Goal: Task Accomplishment & Management: Use online tool/utility

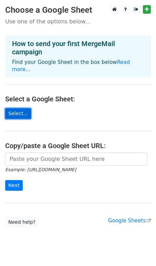
click at [11, 109] on link "Select..." at bounding box center [18, 113] width 26 height 11
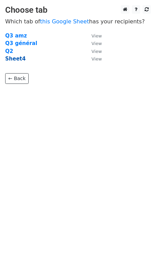
click at [21, 60] on strong "Sheet4" at bounding box center [15, 59] width 20 height 6
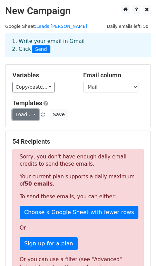
click at [31, 114] on link "Load..." at bounding box center [25, 114] width 26 height 11
click at [80, 102] on h5 "Templates" at bounding box center [77, 103] width 131 height 8
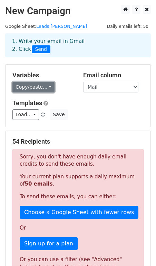
click at [49, 89] on link "Copy/paste..." at bounding box center [33, 87] width 42 height 11
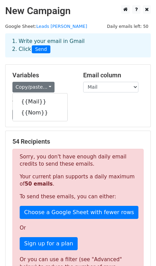
click at [90, 103] on h5 "Templates" at bounding box center [77, 103] width 131 height 8
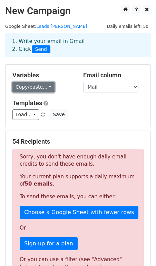
click at [30, 88] on link "Copy/paste..." at bounding box center [33, 87] width 42 height 11
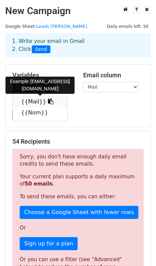
click at [29, 104] on link "{{Mail}}" at bounding box center [40, 101] width 54 height 11
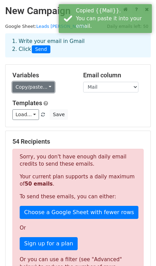
click at [46, 87] on link "Copy/paste..." at bounding box center [33, 87] width 42 height 11
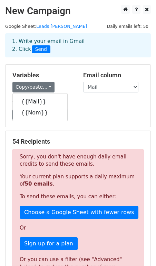
click at [92, 108] on div "Templates Load... No templates saved Save" at bounding box center [77, 109] width 141 height 21
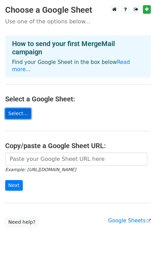
click at [14, 108] on link "Select..." at bounding box center [18, 113] width 26 height 11
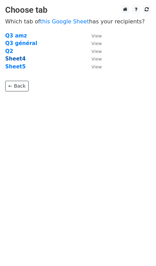
click at [18, 60] on strong "Sheet4" at bounding box center [15, 59] width 20 height 6
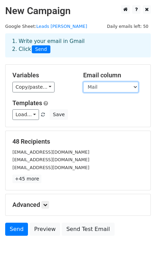
click at [105, 87] on select "Mail Nom" at bounding box center [110, 87] width 55 height 11
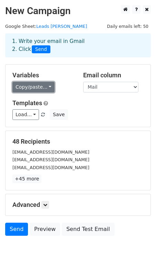
click at [42, 89] on link "Copy/paste..." at bounding box center [33, 87] width 42 height 11
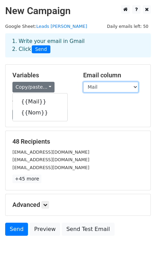
click at [110, 85] on select "Mail Nom" at bounding box center [110, 87] width 55 height 11
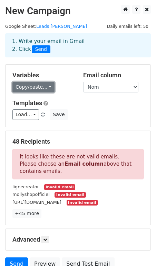
click at [41, 86] on link "Copy/paste..." at bounding box center [33, 87] width 42 height 11
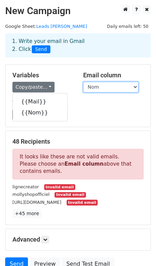
click at [114, 88] on select "Mail Nom" at bounding box center [110, 87] width 55 height 11
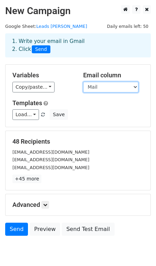
scroll to position [28, 0]
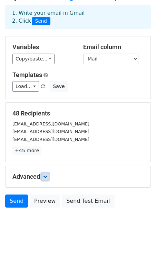
click at [46, 175] on icon at bounding box center [45, 177] width 4 height 4
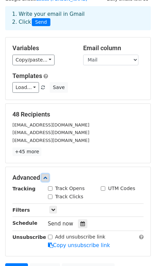
scroll to position [0, 0]
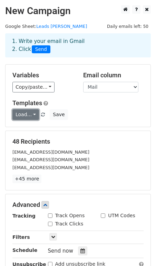
click at [32, 115] on link "Load..." at bounding box center [25, 114] width 26 height 11
click at [66, 89] on div "Copy/paste... {{Mail}} {{Nom}}" at bounding box center [42, 87] width 60 height 11
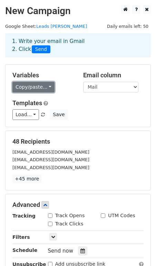
click at [48, 91] on link "Copy/paste..." at bounding box center [33, 87] width 42 height 11
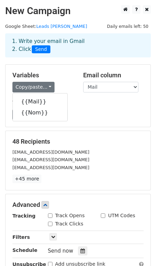
click at [55, 76] on h5 "Variables" at bounding box center [42, 76] width 60 height 8
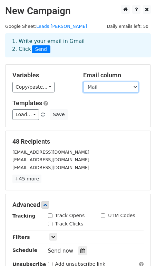
click at [86, 88] on select "Mail Nom" at bounding box center [110, 87] width 55 height 11
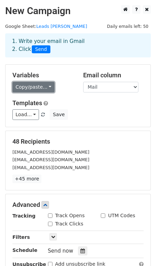
click at [45, 89] on link "Copy/paste..." at bounding box center [33, 87] width 42 height 11
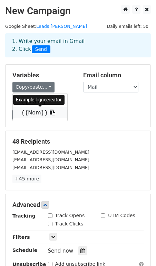
click at [38, 113] on link "{{Nom}}" at bounding box center [40, 112] width 54 height 11
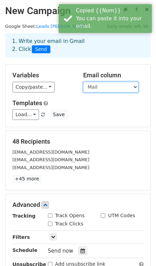
click at [111, 88] on select "Mail Nom" at bounding box center [110, 87] width 55 height 11
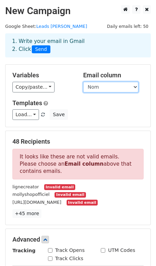
click at [89, 89] on select "Mail Nom" at bounding box center [110, 87] width 55 height 11
click at [101, 89] on select "Mail Nom" at bounding box center [110, 87] width 55 height 11
select select "Mail"
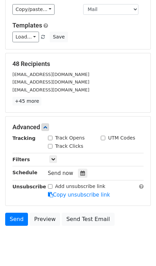
scroll to position [76, 0]
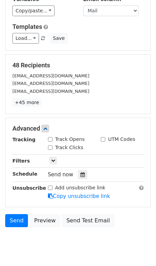
click at [53, 142] on div "Track Opens" at bounding box center [66, 139] width 37 height 7
click at [50, 140] on input "Track Opens" at bounding box center [50, 139] width 4 height 4
checkbox input "true"
click at [50, 147] on input "Track Clicks" at bounding box center [50, 148] width 4 height 4
checkbox input "true"
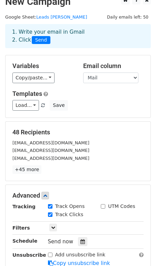
scroll to position [0, 0]
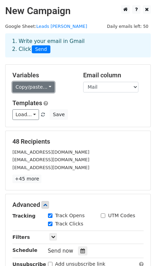
click at [50, 91] on link "Copy/paste..." at bounding box center [33, 87] width 42 height 11
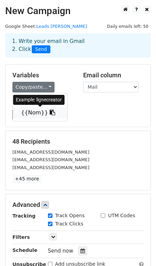
click at [50, 112] on icon at bounding box center [53, 113] width 6 height 6
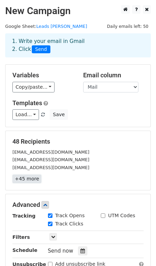
click at [18, 181] on link "+45 more" at bounding box center [26, 179] width 29 height 9
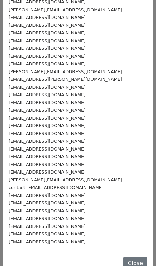
scroll to position [168, 0]
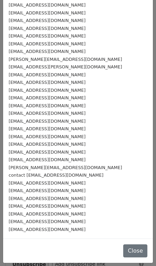
click at [53, 108] on div "export@wesco.fr" at bounding box center [78, 106] width 138 height 8
click at [40, 108] on small "export@wesco.fr" at bounding box center [47, 105] width 77 height 5
drag, startPoint x: 49, startPoint y: 109, endPoint x: 17, endPoint y: 107, distance: 31.7
click at [17, 107] on div "export@wesco.fr" at bounding box center [78, 106] width 138 height 8
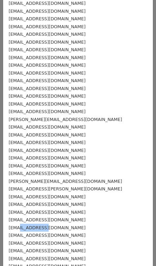
scroll to position [0, 0]
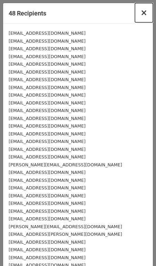
click at [146, 13] on span "×" at bounding box center [143, 13] width 7 height 10
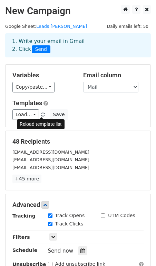
click at [41, 115] on span at bounding box center [43, 115] width 4 height 4
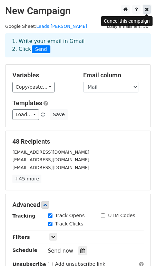
click at [146, 12] on icon at bounding box center [147, 9] width 4 height 5
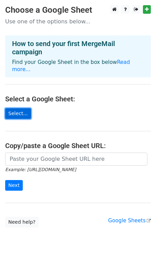
click at [19, 108] on link "Select..." at bounding box center [18, 113] width 26 height 11
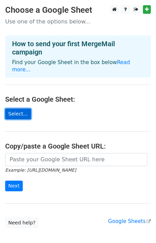
click at [25, 109] on link "Select..." at bounding box center [18, 113] width 26 height 11
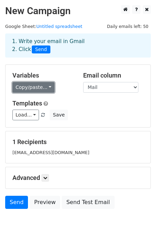
click at [47, 87] on link "Copy/paste..." at bounding box center [33, 87] width 42 height 11
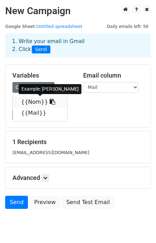
click at [50, 103] on icon at bounding box center [53, 102] width 6 height 6
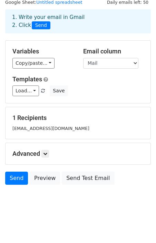
scroll to position [24, 0]
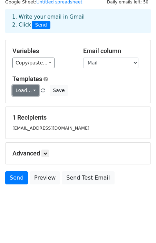
click at [33, 92] on link "Load..." at bounding box center [25, 90] width 26 height 11
click at [115, 88] on div "Load... No templates saved Save" at bounding box center [77, 90] width 141 height 11
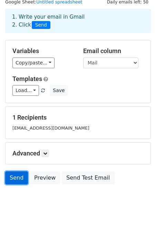
click at [12, 174] on link "Send" at bounding box center [16, 177] width 23 height 13
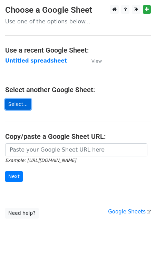
click at [17, 104] on link "Select..." at bounding box center [18, 104] width 26 height 11
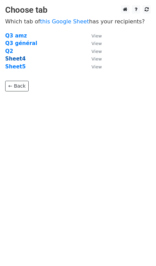
click at [22, 58] on strong "Sheet4" at bounding box center [15, 59] width 20 height 6
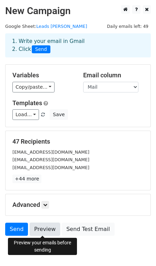
click at [47, 227] on link "Preview" at bounding box center [45, 229] width 30 height 13
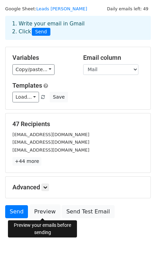
scroll to position [28, 0]
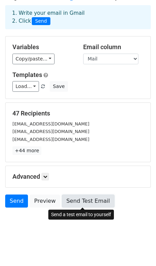
click at [75, 200] on link "Send Test Email" at bounding box center [88, 201] width 52 height 13
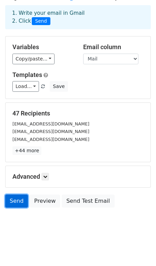
click at [16, 206] on link "Send" at bounding box center [16, 201] width 23 height 13
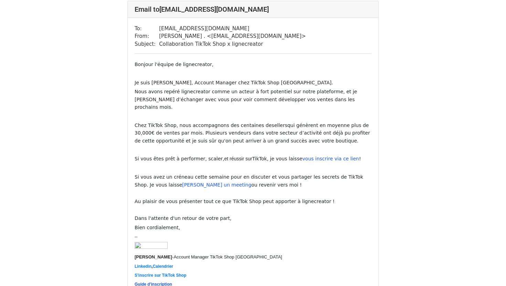
scroll to position [30, 0]
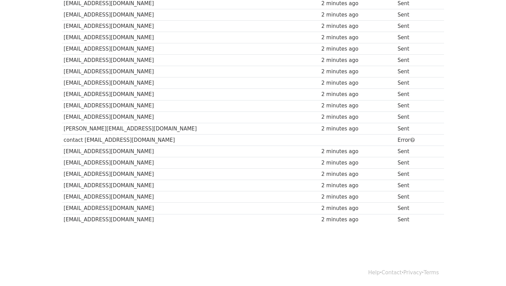
scroll to position [425, 0]
click at [130, 141] on td "contact [EMAIL_ADDRESS][DOMAIN_NAME]" at bounding box center [191, 139] width 258 height 11
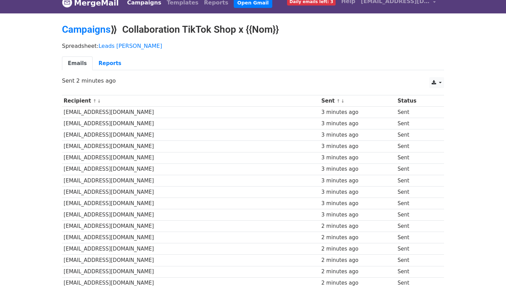
scroll to position [0, 0]
